Goal: Communication & Community: Answer question/provide support

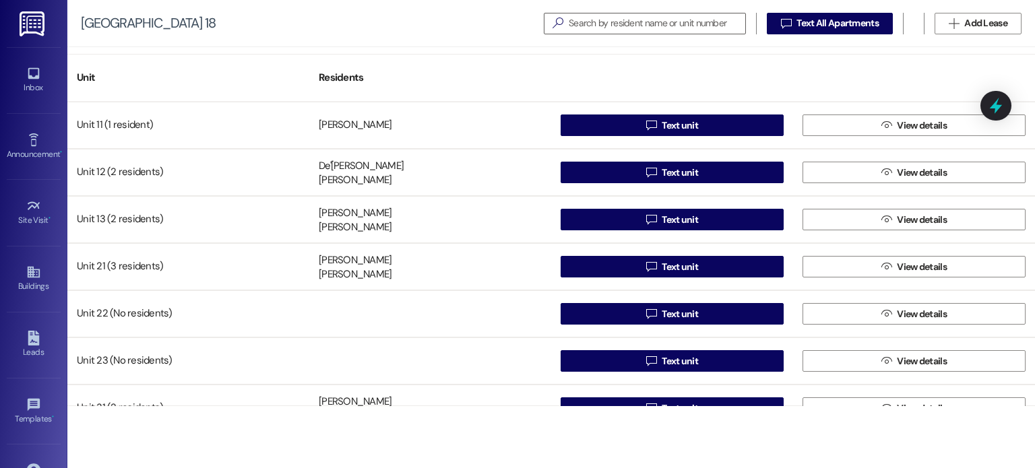
click at [30, 22] on img at bounding box center [34, 23] width 28 height 25
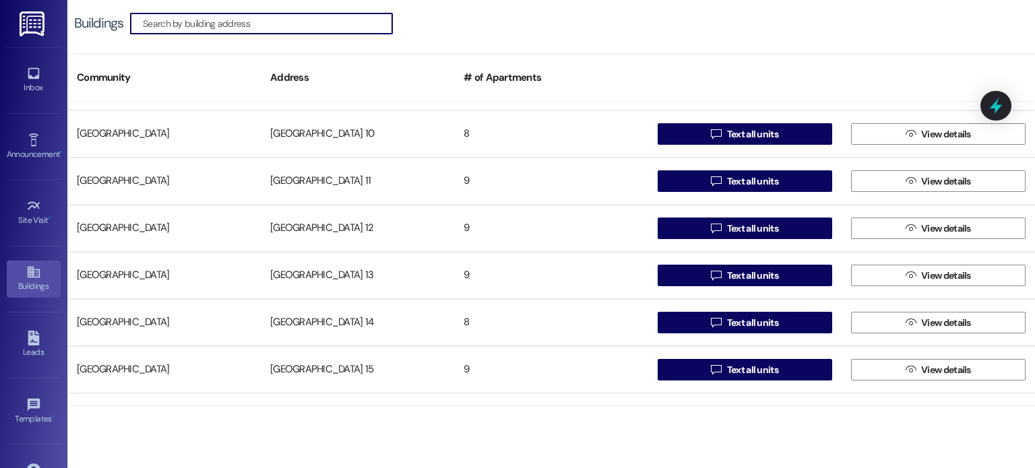
scroll to position [202, 0]
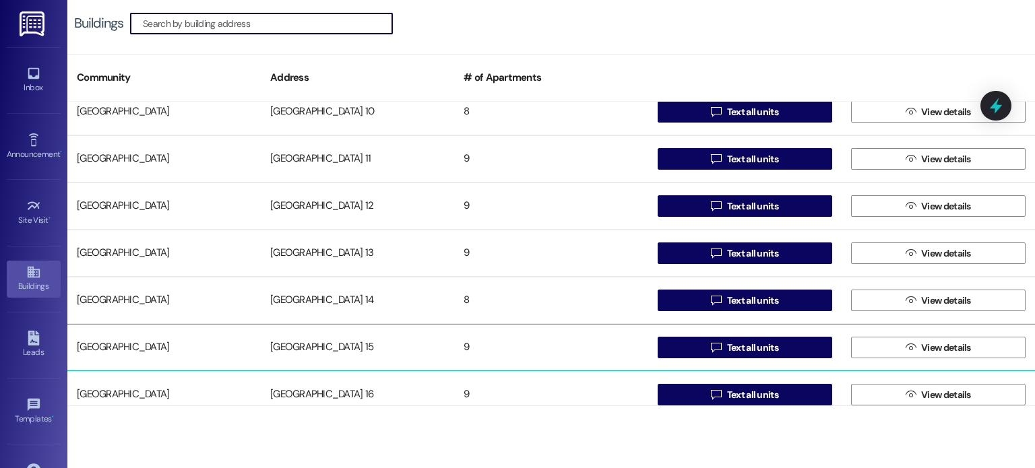
click at [299, 344] on div "[GEOGRAPHIC_DATA] 15" at bounding box center [357, 347] width 193 height 27
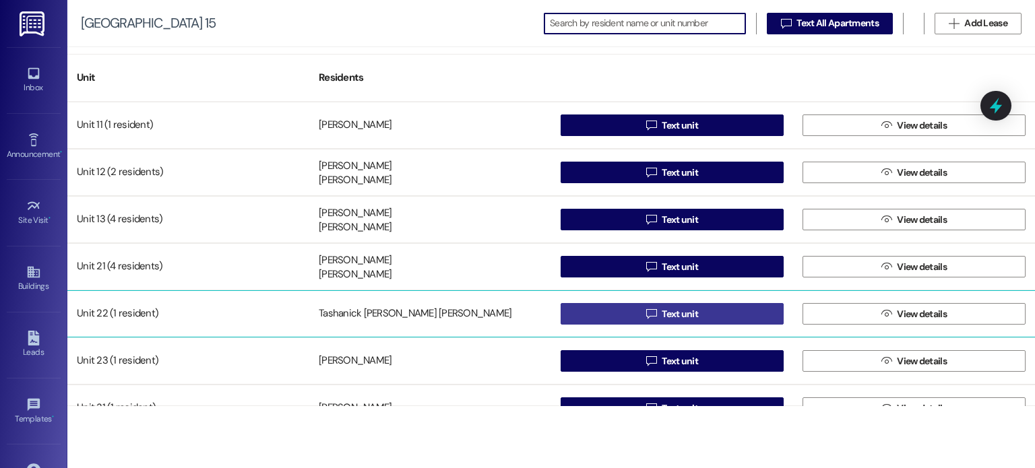
click at [581, 312] on button " Text unit" at bounding box center [672, 314] width 223 height 22
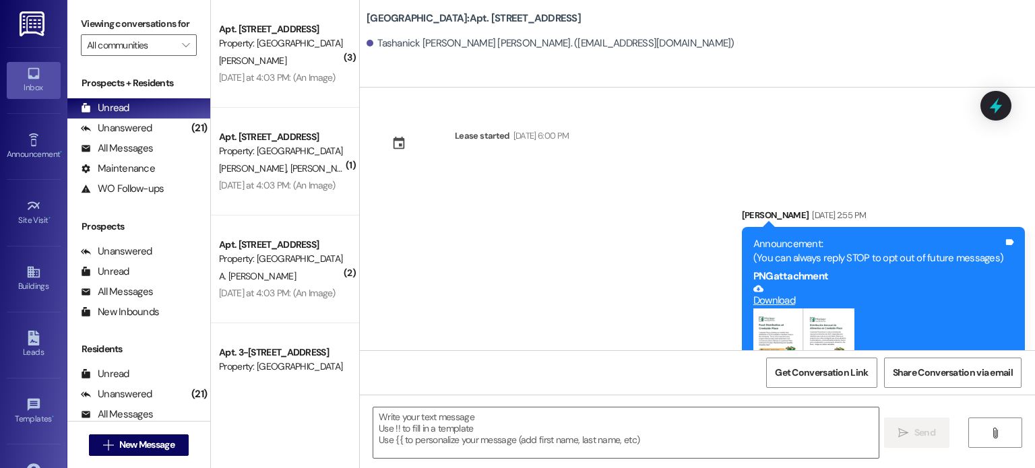
scroll to position [11032, 0]
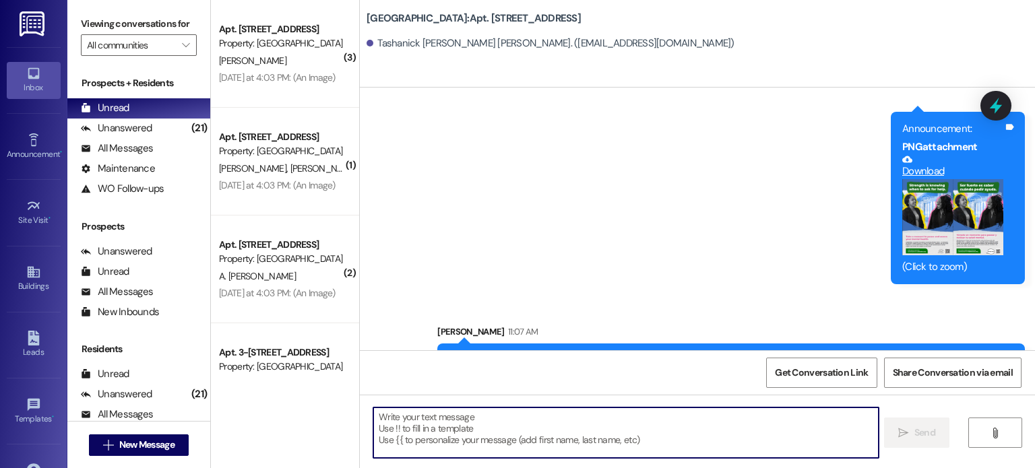
click at [445, 426] on textarea at bounding box center [625, 433] width 505 height 51
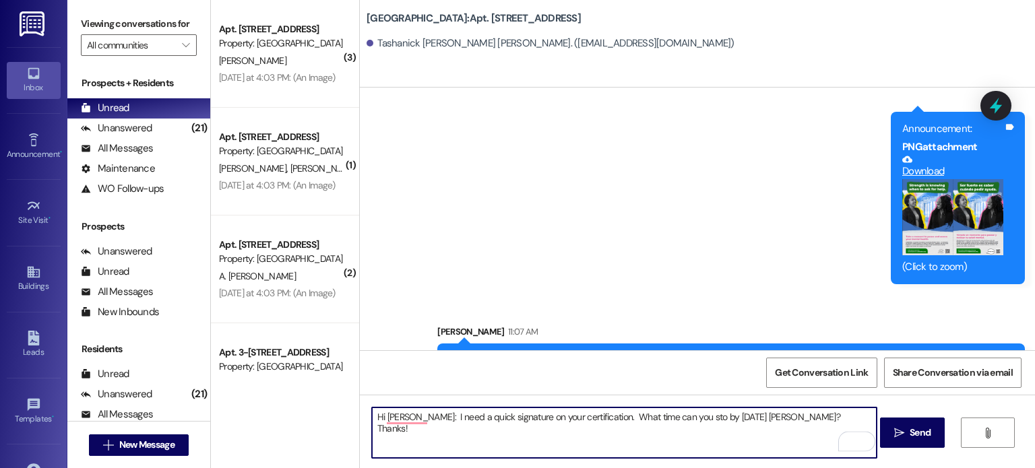
click at [426, 419] on textarea "Hi [PERSON_NAME]: I need a quick signature on your certification. What time can…" at bounding box center [624, 433] width 505 height 51
type textarea "Hi Tashanick: We need a quick signature on your certification. What time can yo…"
click at [902, 431] on icon "" at bounding box center [899, 433] width 10 height 11
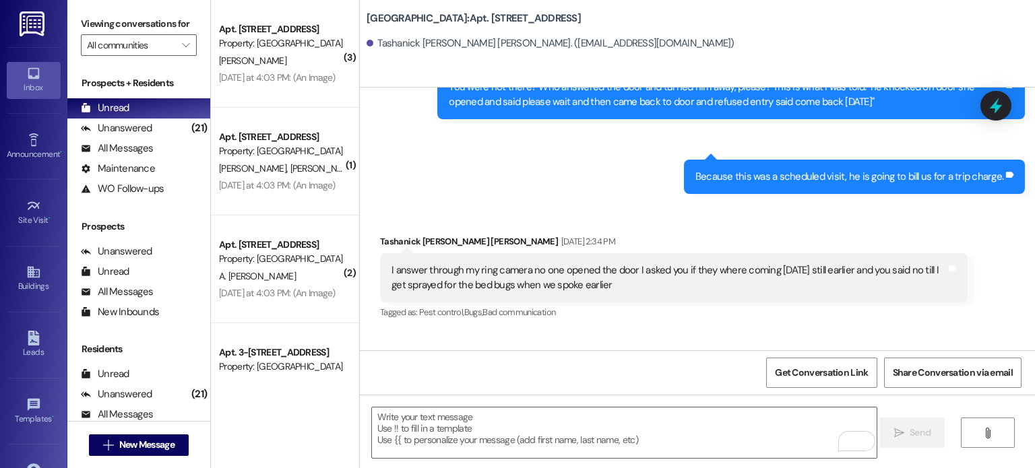
scroll to position [10151, 0]
